Goal: Find specific page/section: Find specific page/section

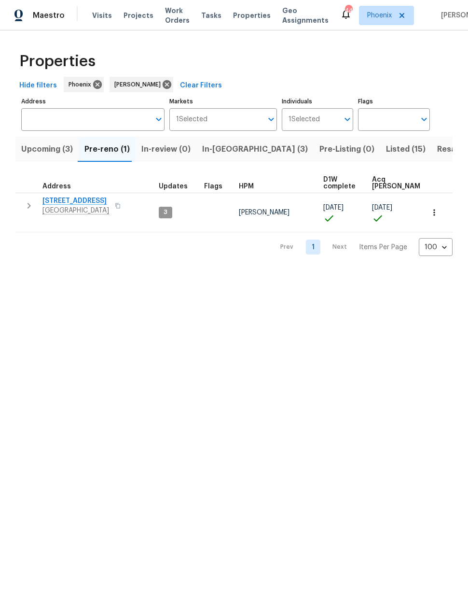
click at [220, 153] on span "In-[GEOGRAPHIC_DATA] (3)" at bounding box center [255, 149] width 106 height 14
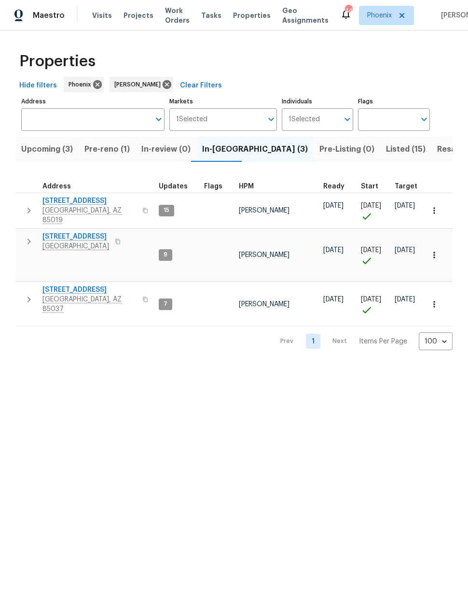
scroll to position [8, 0]
click at [66, 285] on span "[STREET_ADDRESS]" at bounding box center [89, 290] width 94 height 10
click at [386, 150] on span "Listed (15)" at bounding box center [406, 149] width 40 height 14
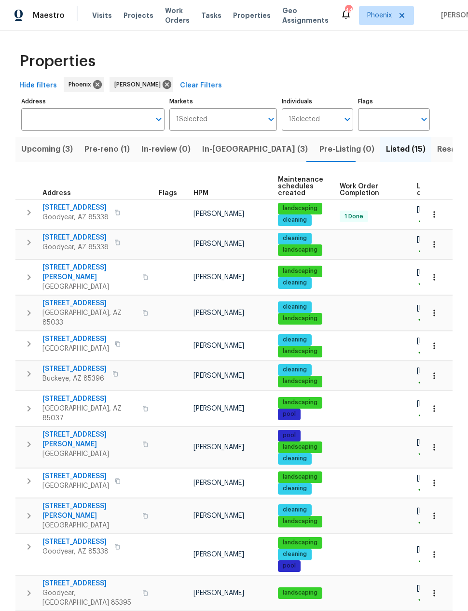
click at [437, 149] on span "Resale (4)" at bounding box center [456, 149] width 39 height 14
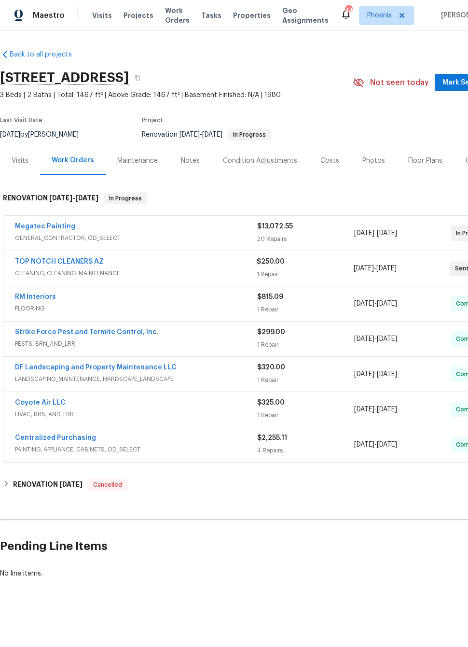
click at [41, 225] on link "Megatec Painting" at bounding box center [45, 226] width 60 height 7
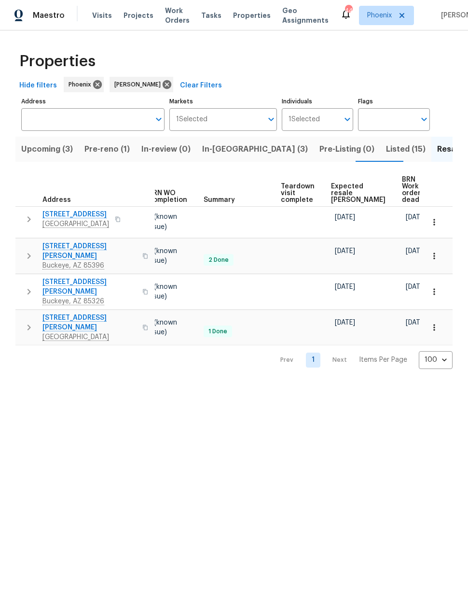
scroll to position [0, 129]
